Goal: Check status

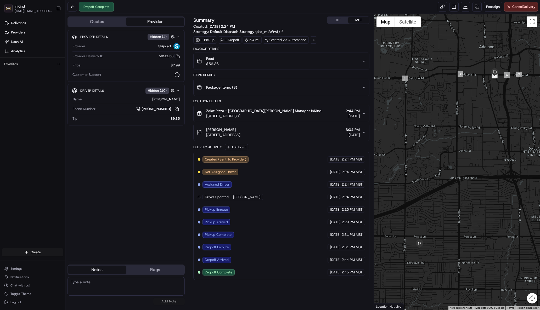
click at [362, 134] on icon "button" at bounding box center [364, 132] width 4 height 4
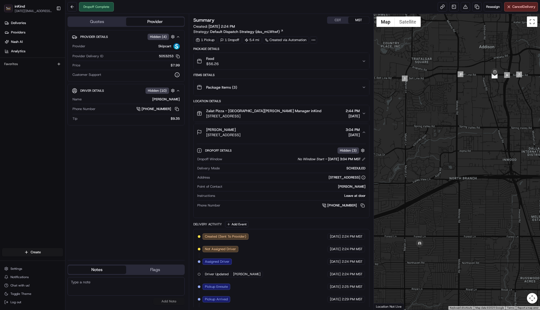
click at [362, 134] on icon "button" at bounding box center [364, 132] width 4 height 4
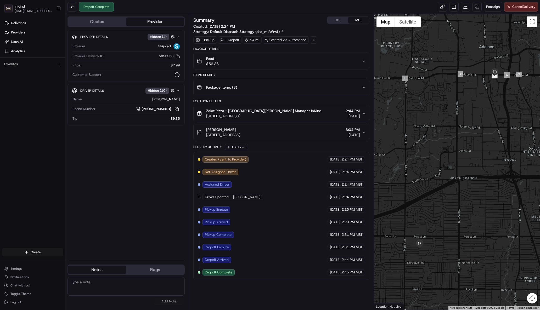
click at [364, 111] on icon "button" at bounding box center [364, 113] width 4 height 4
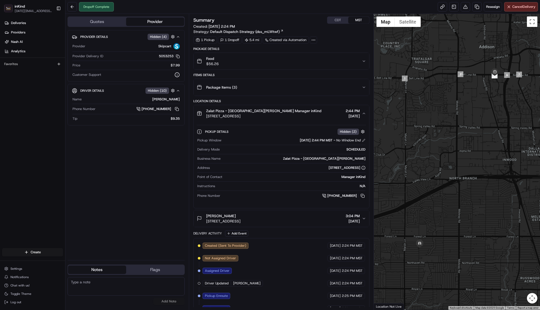
click at [364, 111] on icon "button" at bounding box center [364, 113] width 4 height 4
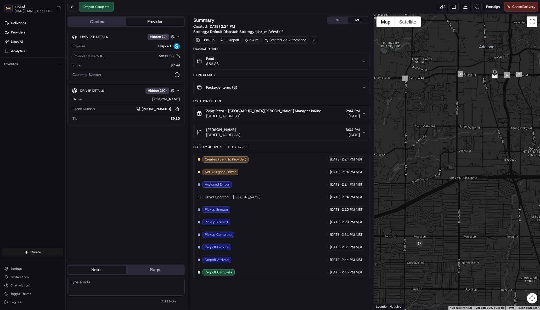
click at [365, 86] on icon "button" at bounding box center [364, 87] width 4 height 4
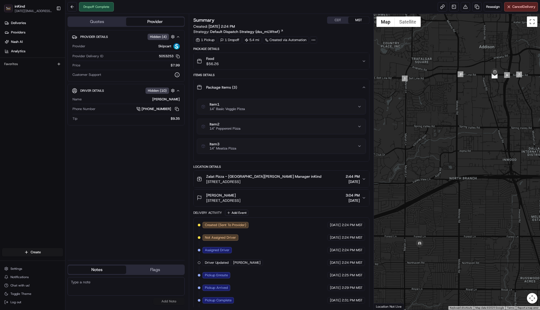
click at [365, 86] on icon "button" at bounding box center [364, 87] width 4 height 4
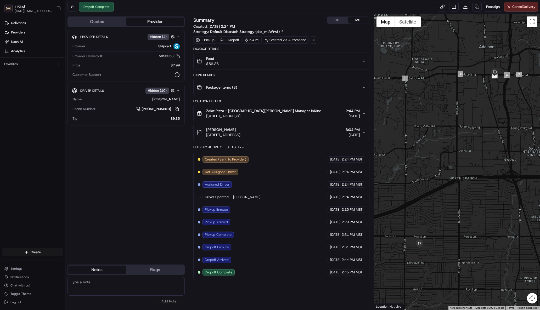
click at [364, 63] on icon "button" at bounding box center [364, 61] width 4 height 4
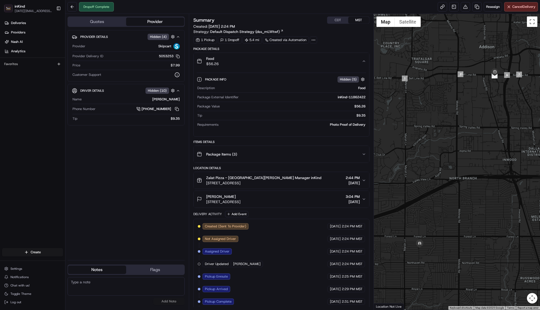
click at [346, 124] on div "Photo Proof of Delivery" at bounding box center [293, 124] width 145 height 5
click at [342, 133] on div "Package Info Hidden ( 5 ) Description Food Package External Identifier inKind-1…" at bounding box center [282, 103] width 176 height 67
drag, startPoint x: 344, startPoint y: 133, endPoint x: 256, endPoint y: 135, distance: 87.4
click at [266, 134] on div "Package Info Hidden ( 5 ) Description Food Package External Identifier inKind-1…" at bounding box center [282, 103] width 176 height 67
click at [234, 129] on div "Package Info Hidden ( 5 ) Description Food Package External Identifier inKind-1…" at bounding box center [282, 101] width 176 height 63
